Goal: Information Seeking & Learning: Learn about a topic

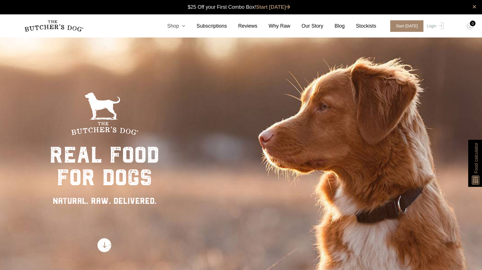
click at [180, 26] on link "Shop" at bounding box center [170, 26] width 29 height 8
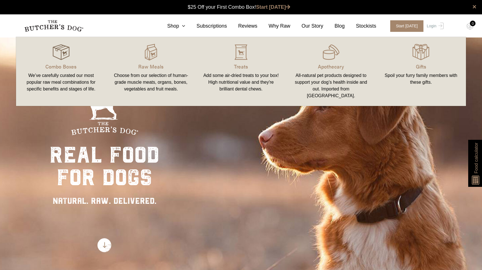
click at [69, 53] on img at bounding box center [61, 52] width 17 height 17
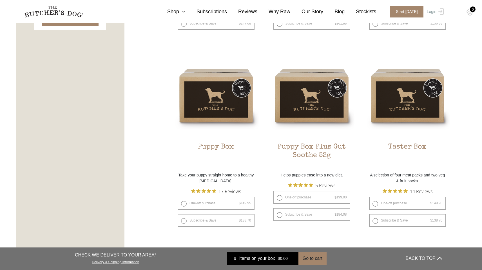
scroll to position [315, 0]
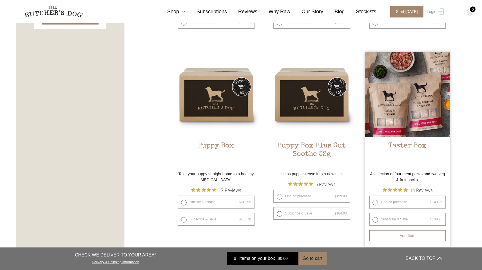
click at [381, 78] on img at bounding box center [407, 94] width 85 height 85
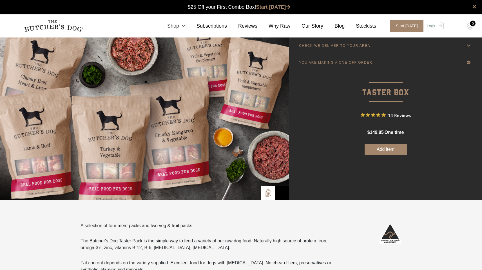
click at [176, 29] on link "Shop" at bounding box center [170, 26] width 29 height 8
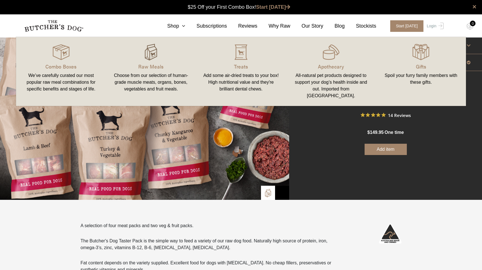
click at [155, 49] on img at bounding box center [151, 52] width 17 height 17
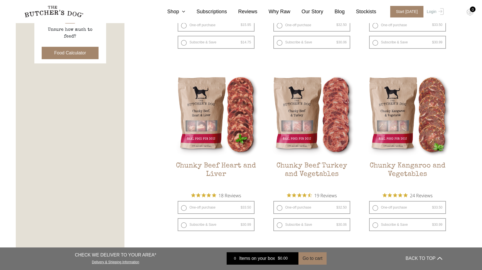
scroll to position [276, 0]
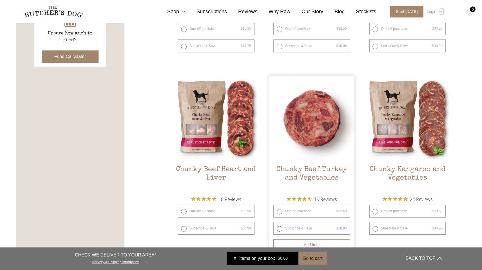
click at [319, 125] on img at bounding box center [311, 118] width 85 height 85
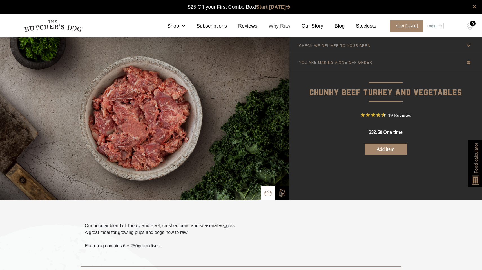
click at [279, 26] on link "Why Raw" at bounding box center [274, 26] width 33 height 8
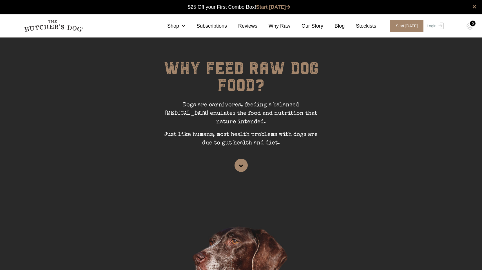
scroll to position [30, 0]
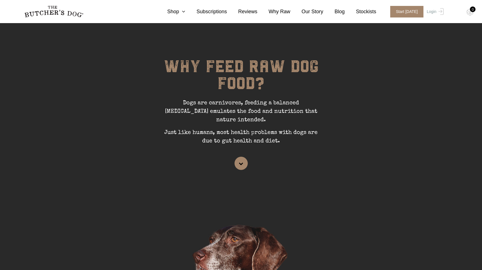
click at [201, 102] on p "Dogs are carnivores, feeding a balanced [MEDICAL_DATA] emulates the food and nu…" at bounding box center [241, 114] width 169 height 30
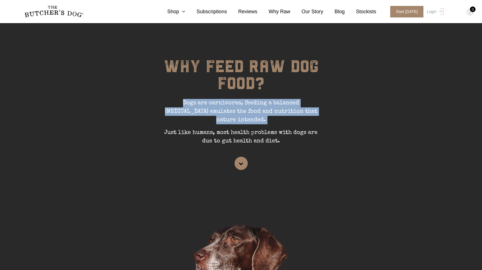
click at [201, 102] on p "Dogs are carnivores, feeding a balanced [MEDICAL_DATA] emulates the food and nu…" at bounding box center [241, 114] width 169 height 30
click at [210, 102] on p "Dogs are carnivores, feeding a balanced [MEDICAL_DATA] emulates the food and nu…" at bounding box center [241, 114] width 169 height 30
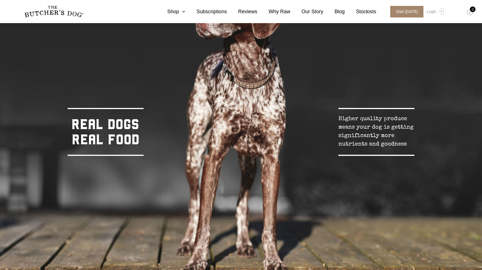
scroll to position [299, 0]
